Goal: Task Accomplishment & Management: Manage account settings

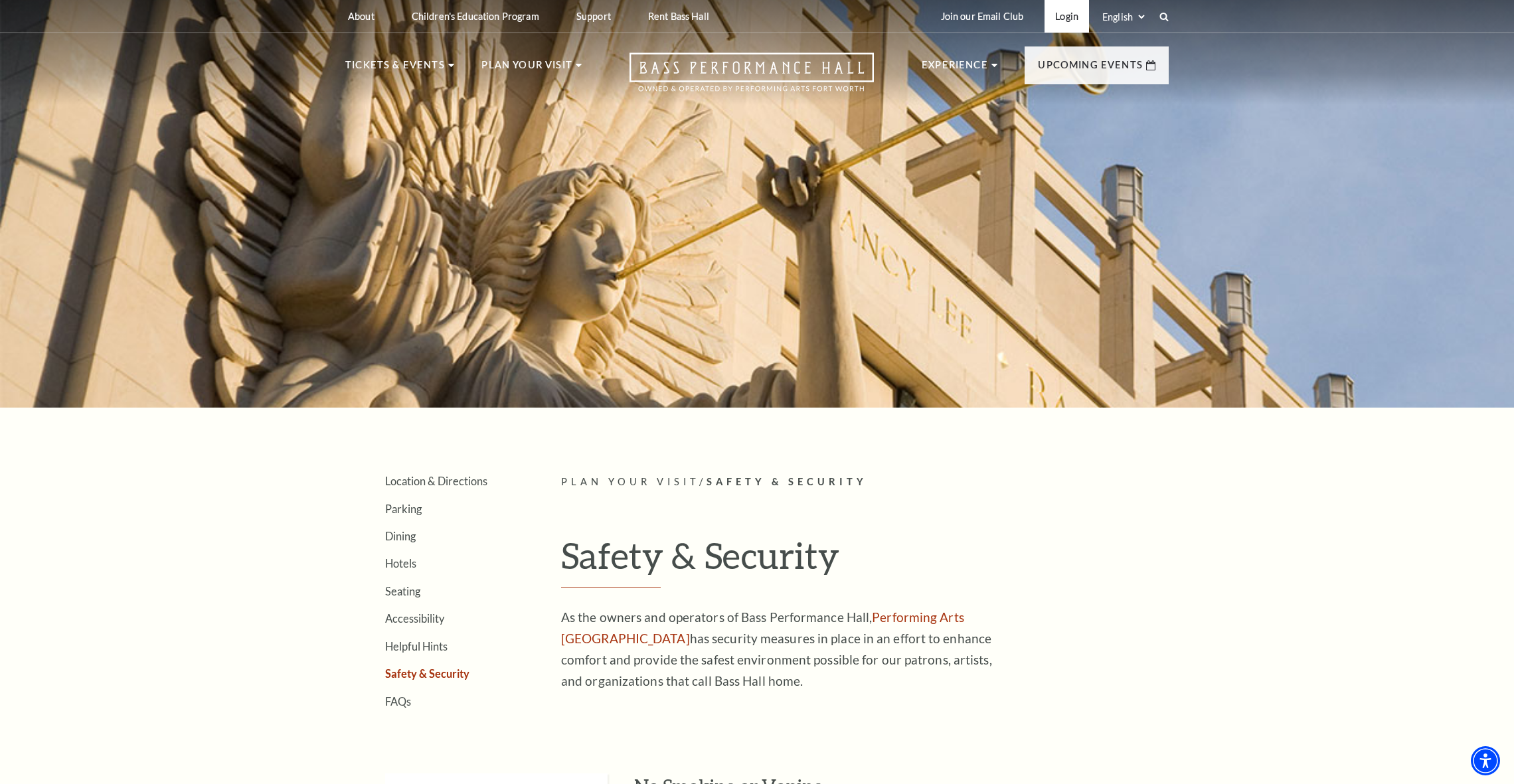
click at [1051, 17] on link "Login" at bounding box center [1067, 16] width 45 height 33
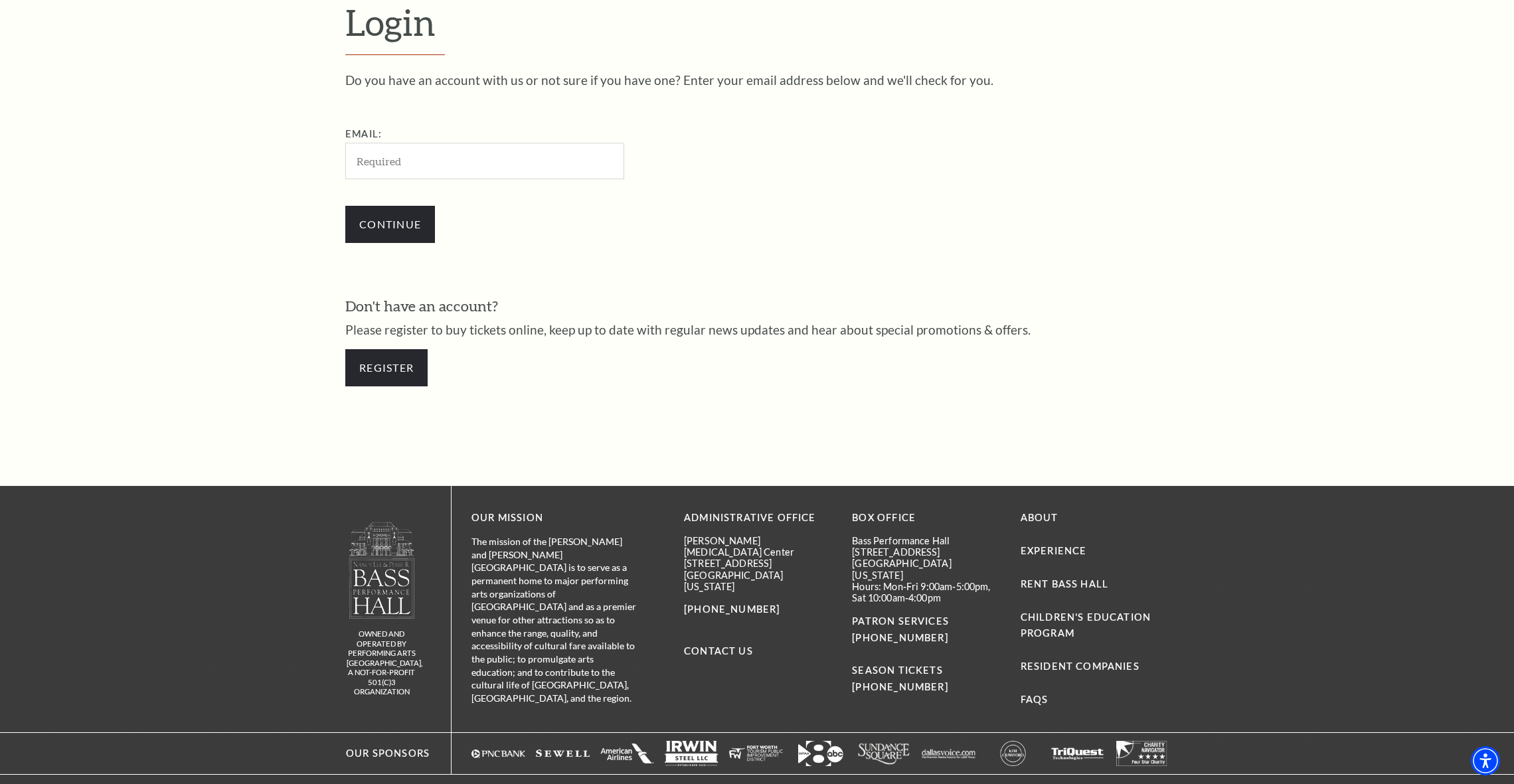
click at [510, 166] on input "Email:" at bounding box center [484, 161] width 279 height 37
type input "paturkryan@yahoo.com"
click at [390, 222] on input "Continue" at bounding box center [390, 225] width 90 height 38
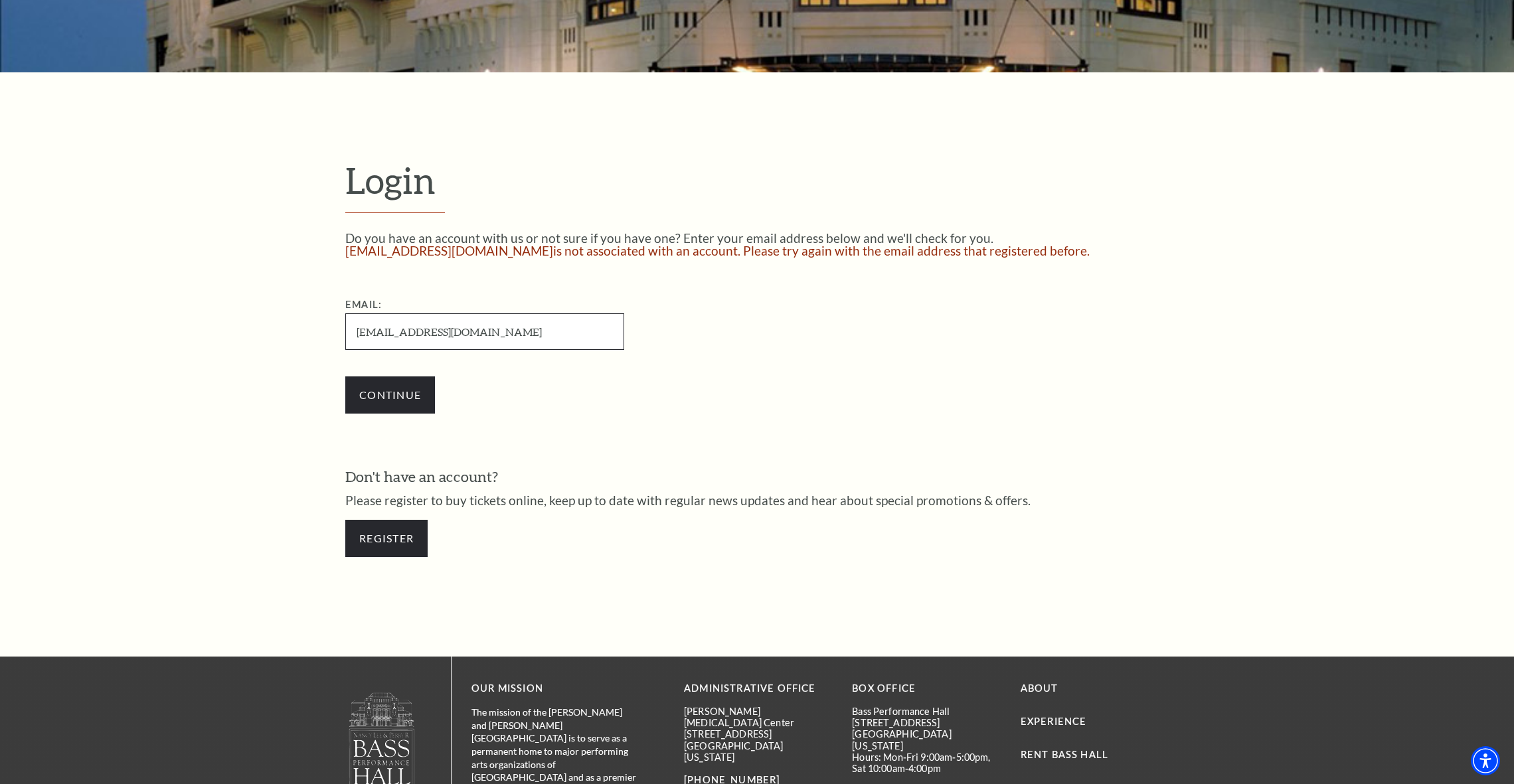
scroll to position [526, 0]
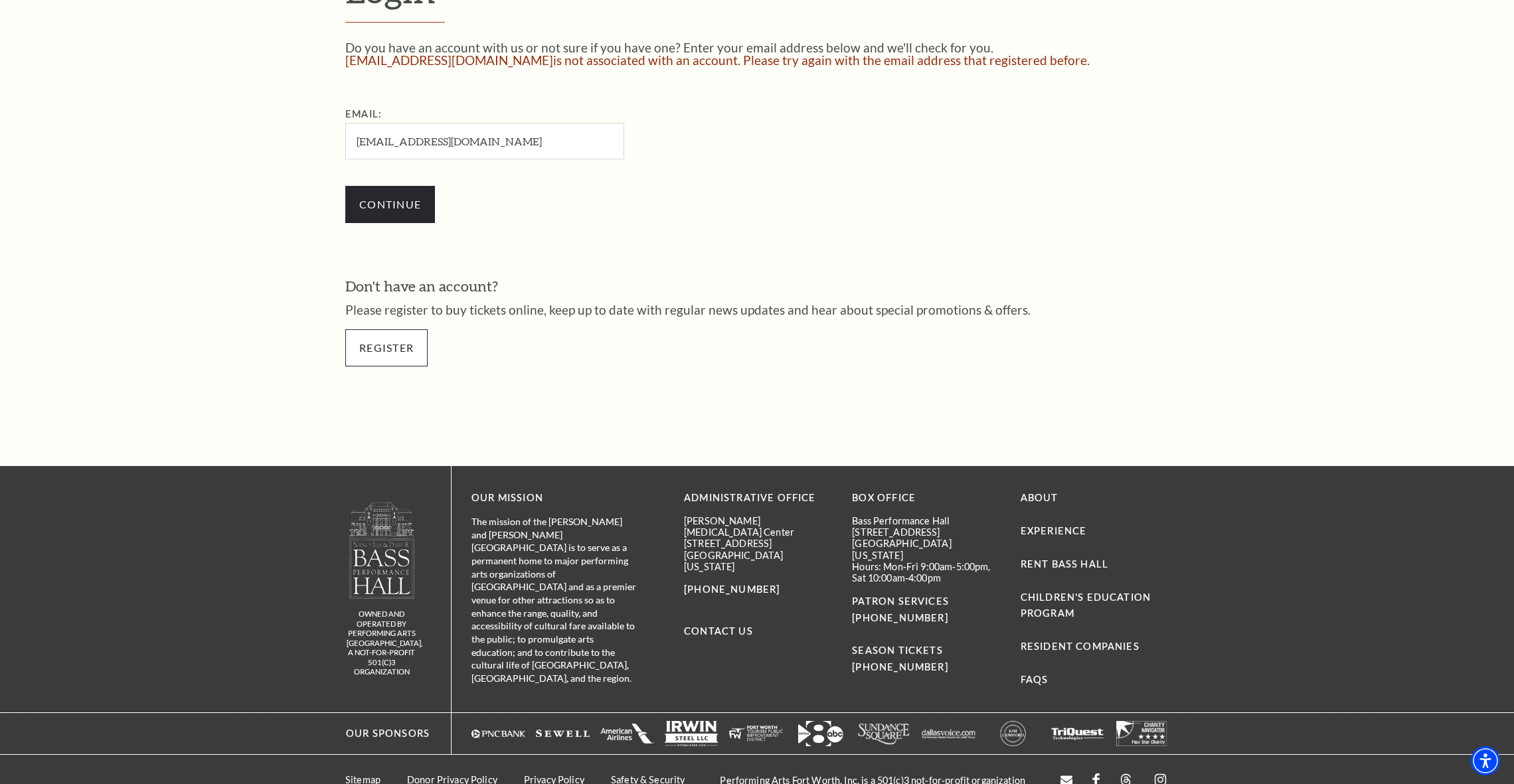
click at [388, 348] on link "Register" at bounding box center [386, 348] width 82 height 38
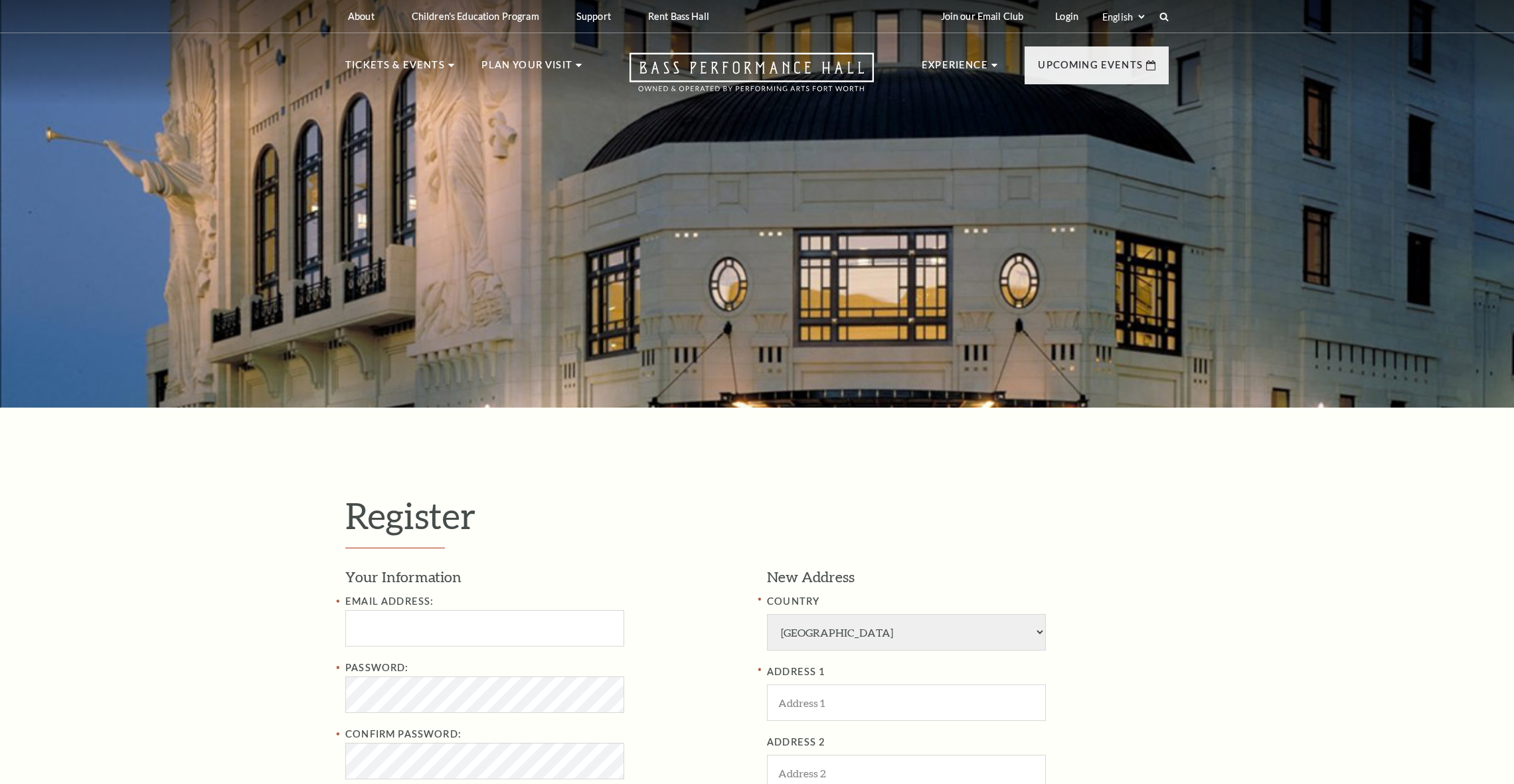
select select "1"
select select "TX"
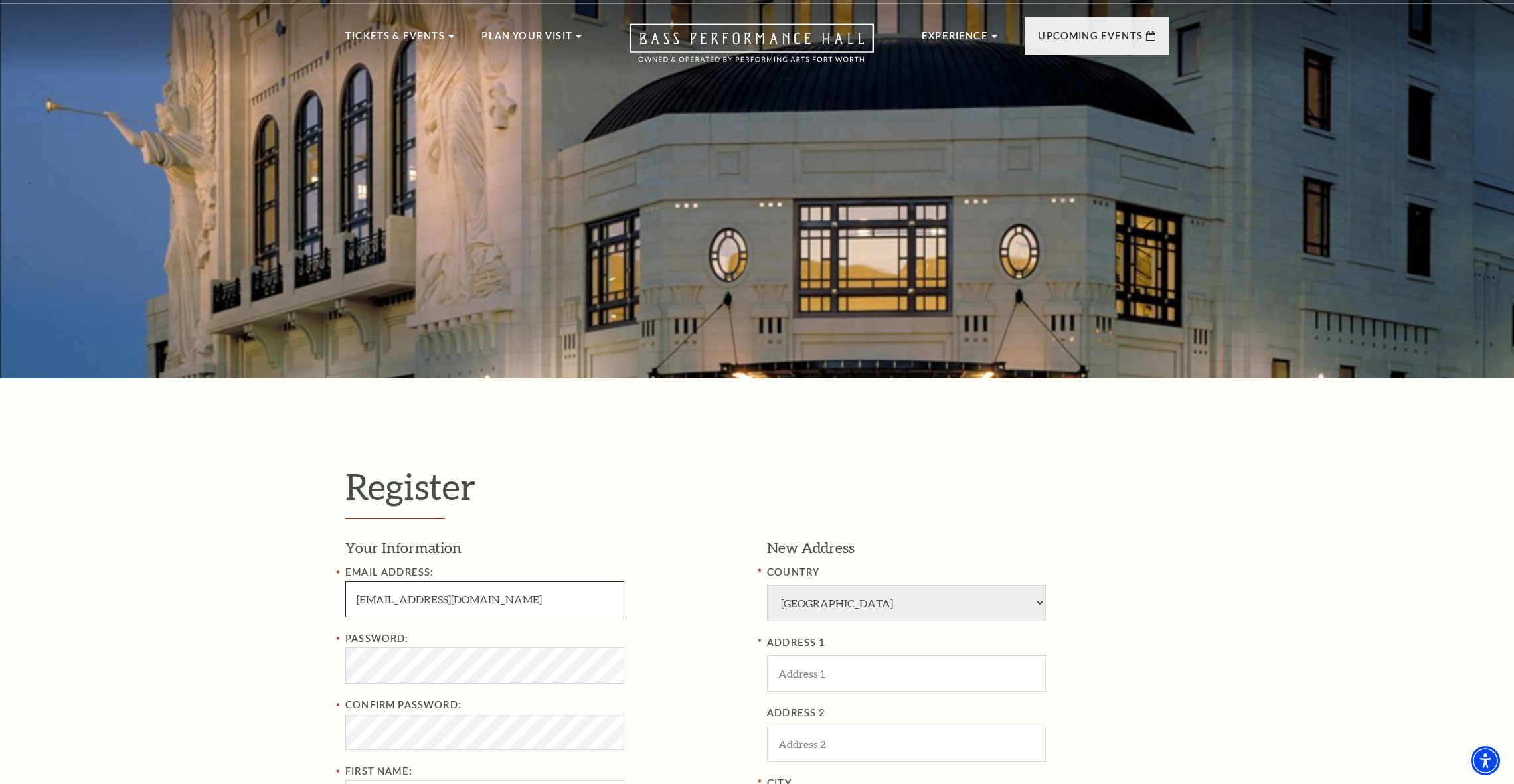
type input "paturkryan@yahoo.com"
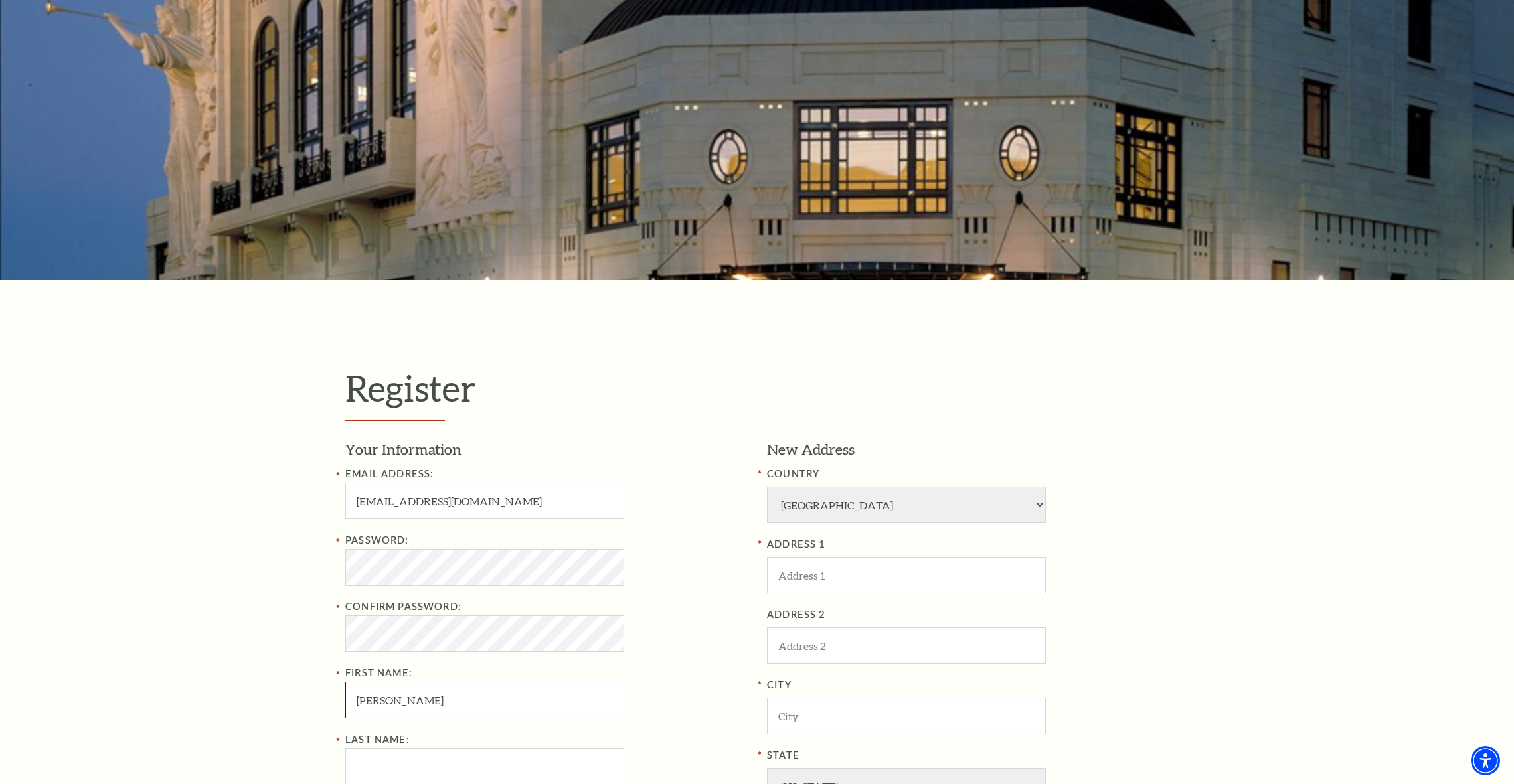
type input "Patrick"
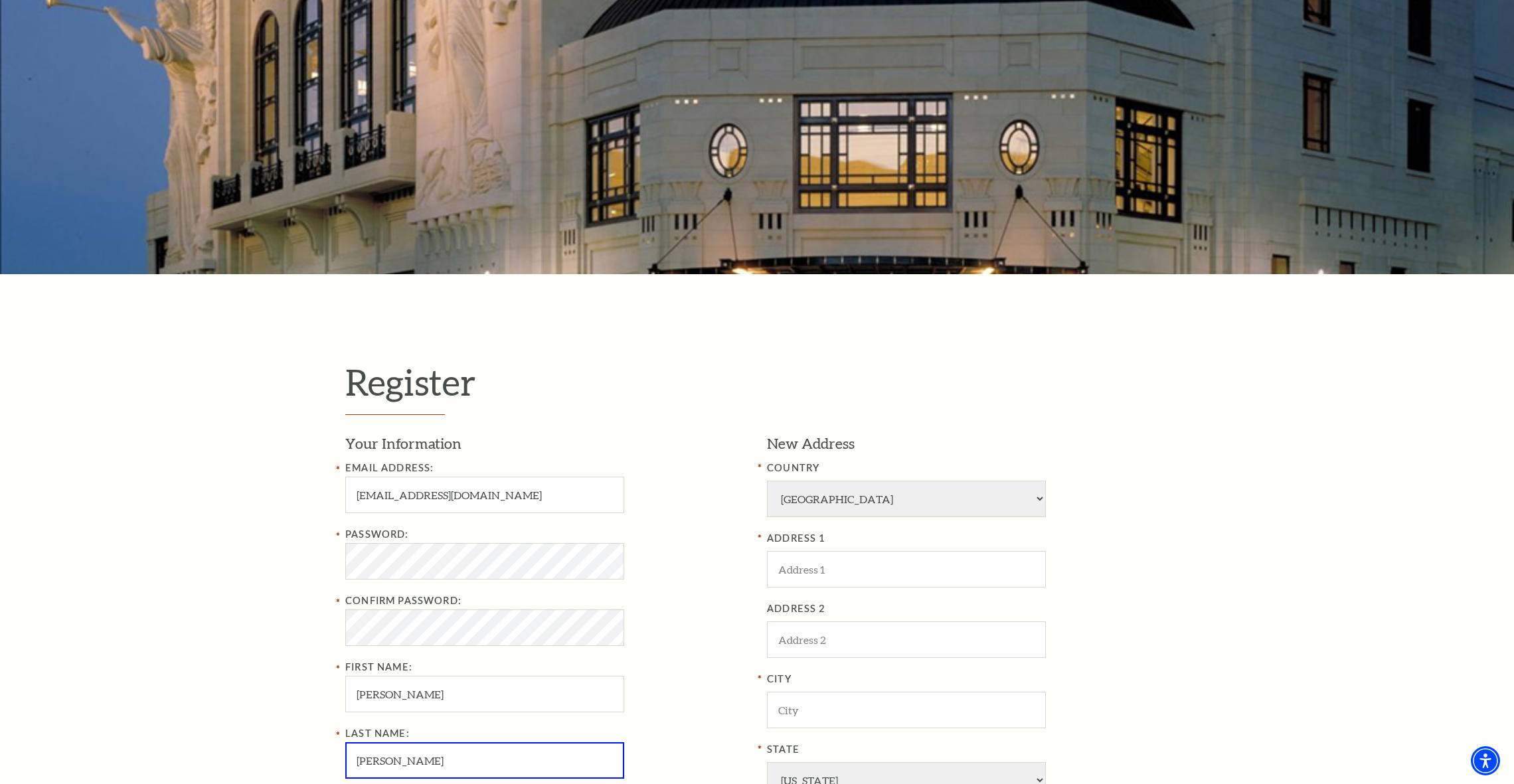
scroll to position [417, 0]
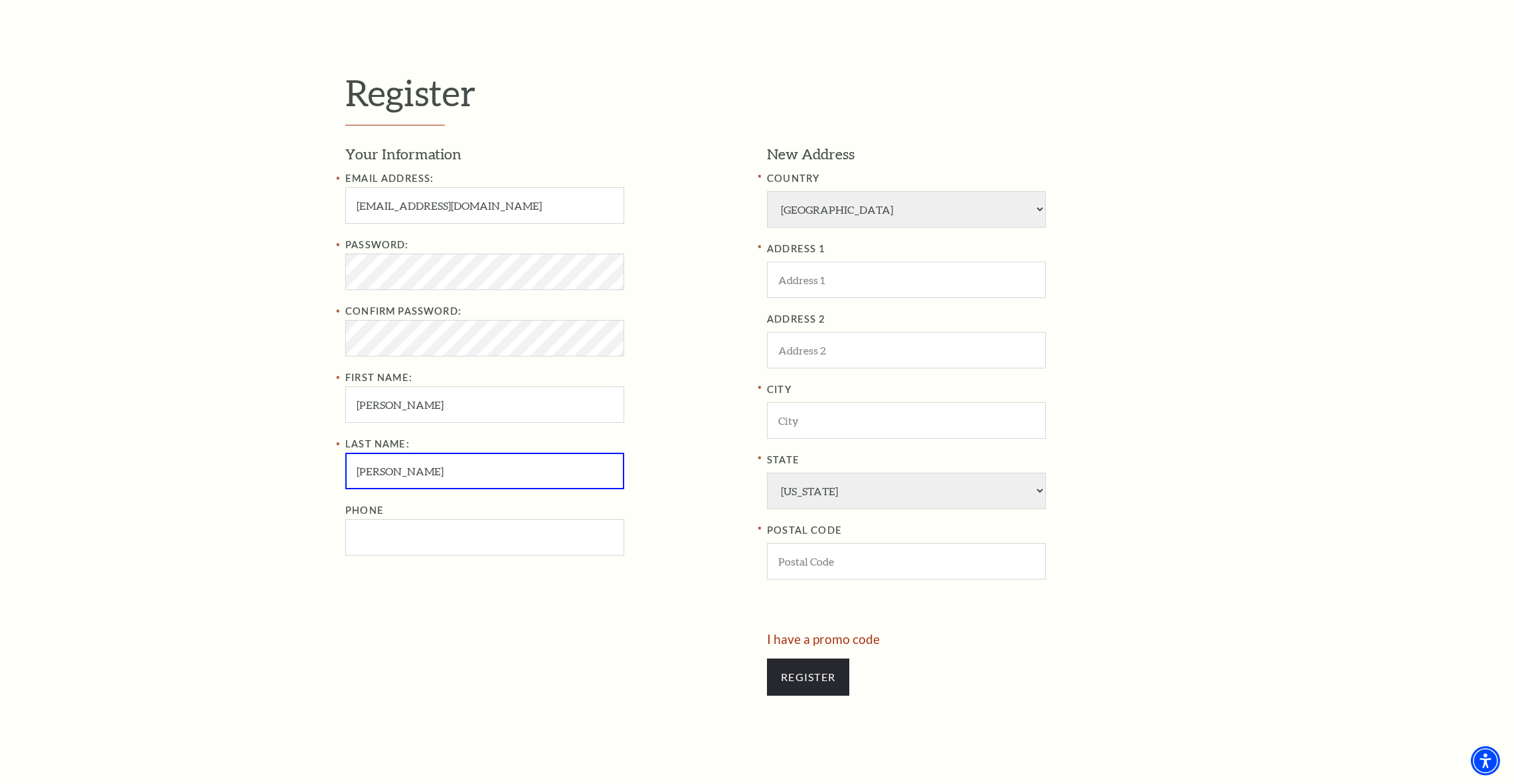
type input "Ryan"
type input "5604 Reatta Pl"
type input "Colleyville"
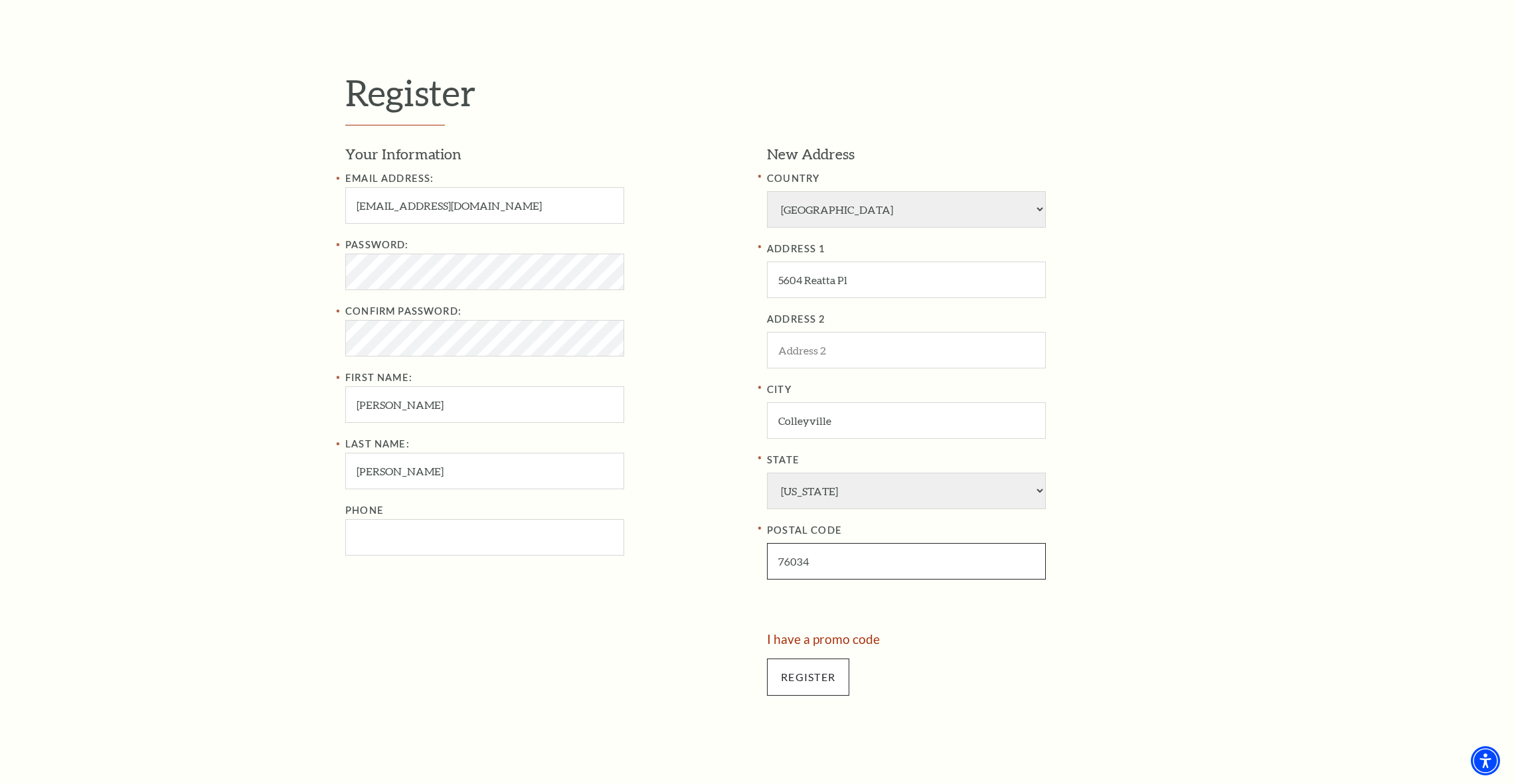
type input "76034"
click at [817, 659] on input "Register" at bounding box center [808, 677] width 82 height 38
click at [376, 539] on input "Phone" at bounding box center [484, 538] width 279 height 37
type input "714-788-4523"
click at [814, 659] on input "Register" at bounding box center [808, 677] width 82 height 38
